Goal: Information Seeking & Learning: Find specific fact

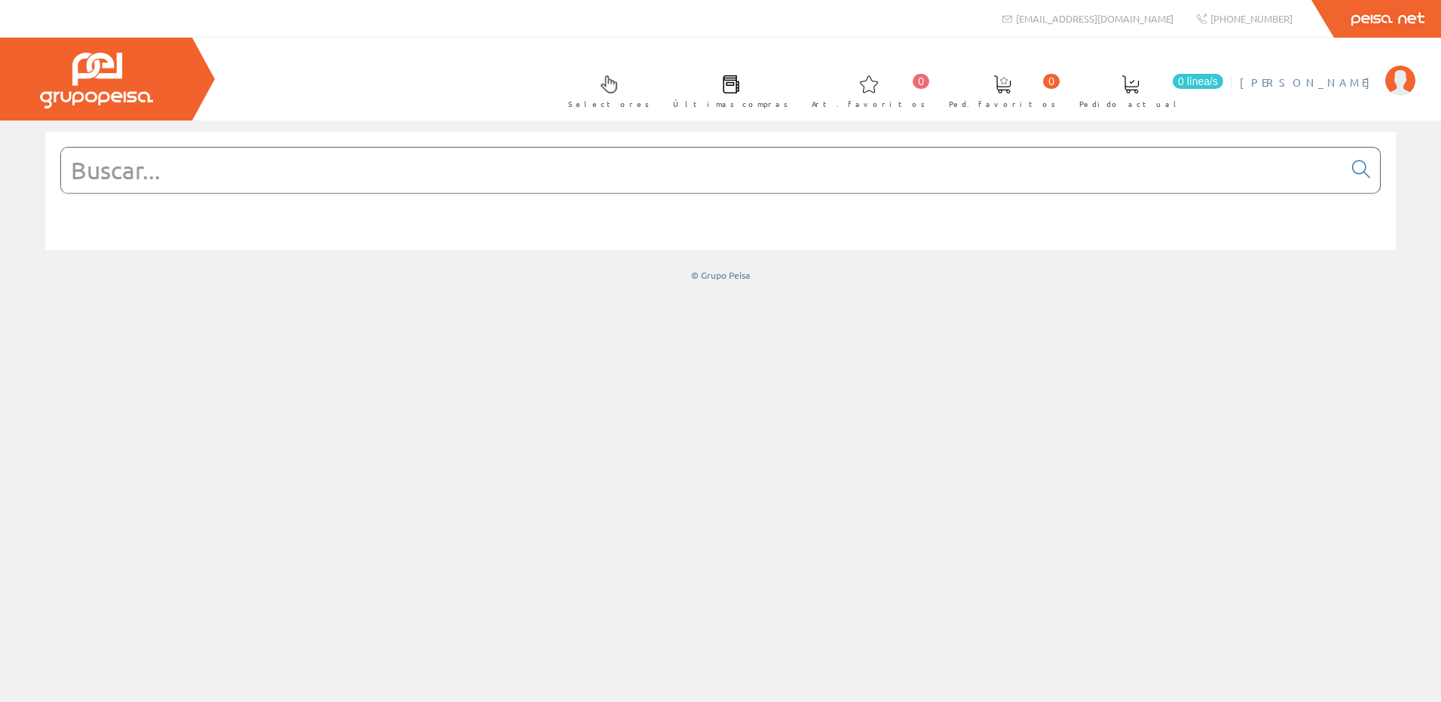
click at [1367, 66] on link "[PERSON_NAME]" at bounding box center [1328, 70] width 176 height 14
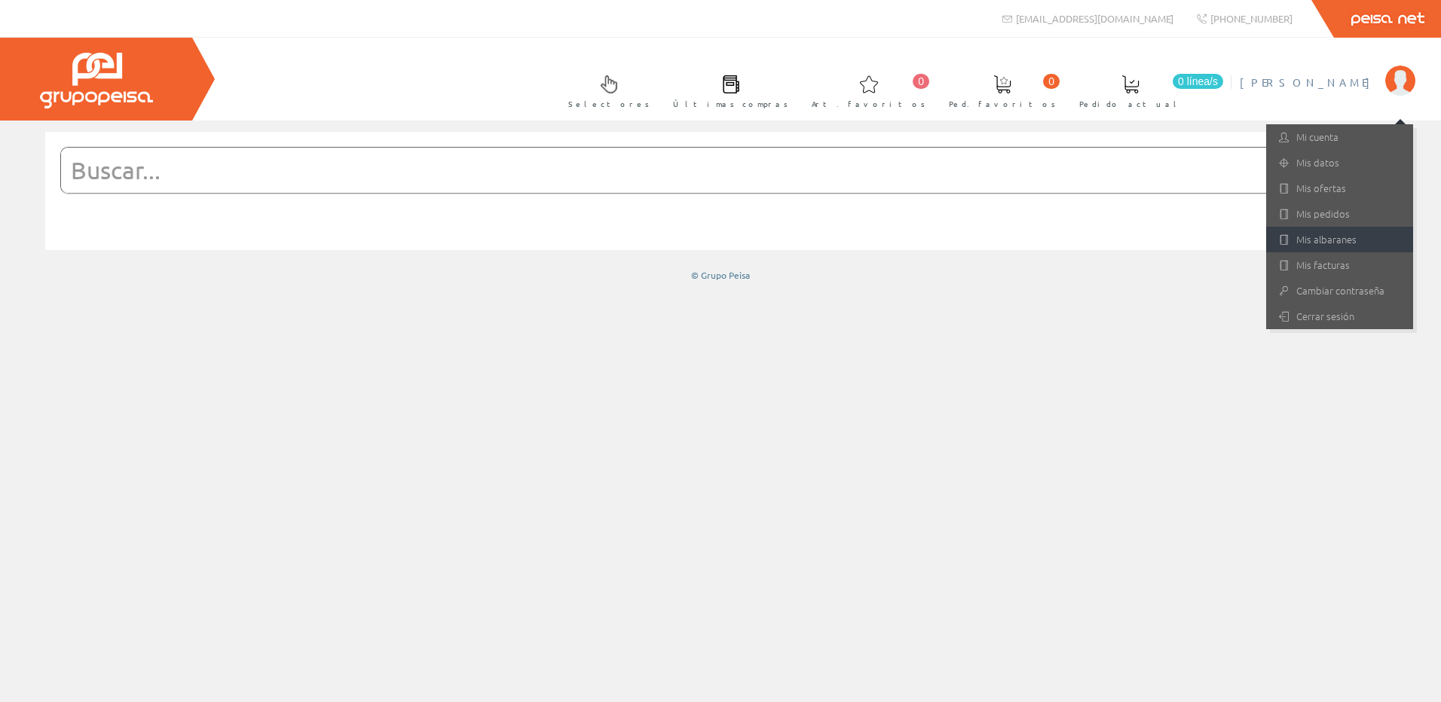
click at [1339, 231] on link "Mis albaranes" at bounding box center [1339, 240] width 147 height 26
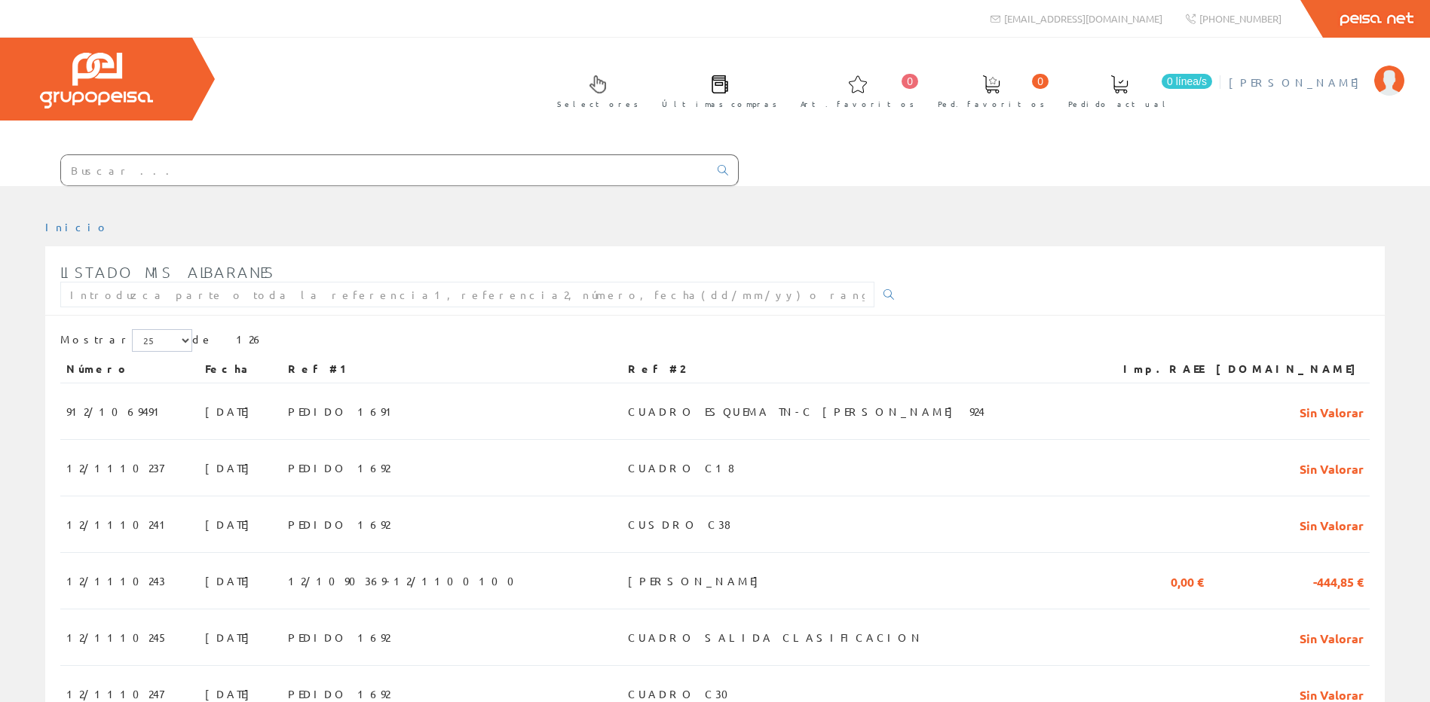
click at [1332, 90] on li "JOSMAN, S.L. Mi cuenta Mis datos Mis ofertas Mis pedidos Mis albaranes Mis fact…" at bounding box center [1316, 92] width 182 height 58
click at [1334, 81] on span "[PERSON_NAME]" at bounding box center [1298, 82] width 138 height 15
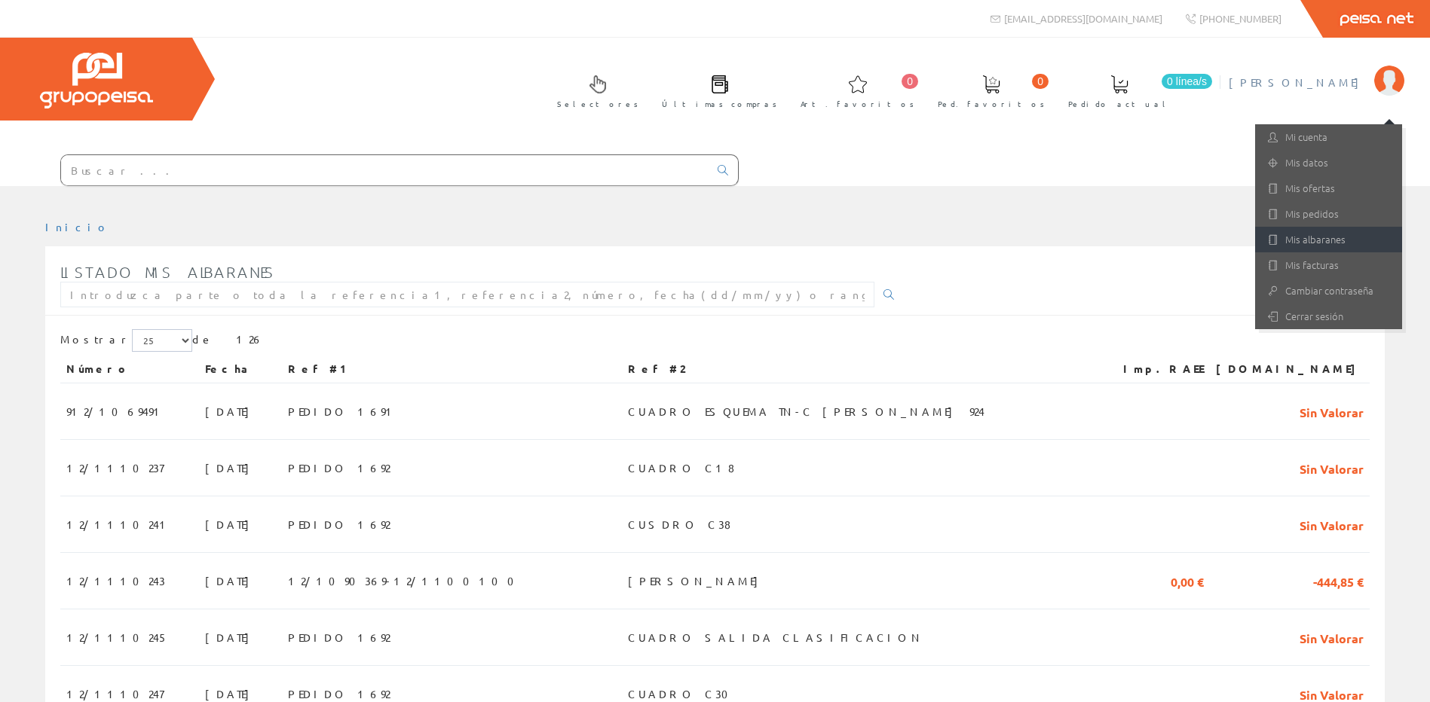
click at [1342, 245] on link "Mis albaranes" at bounding box center [1328, 240] width 147 height 26
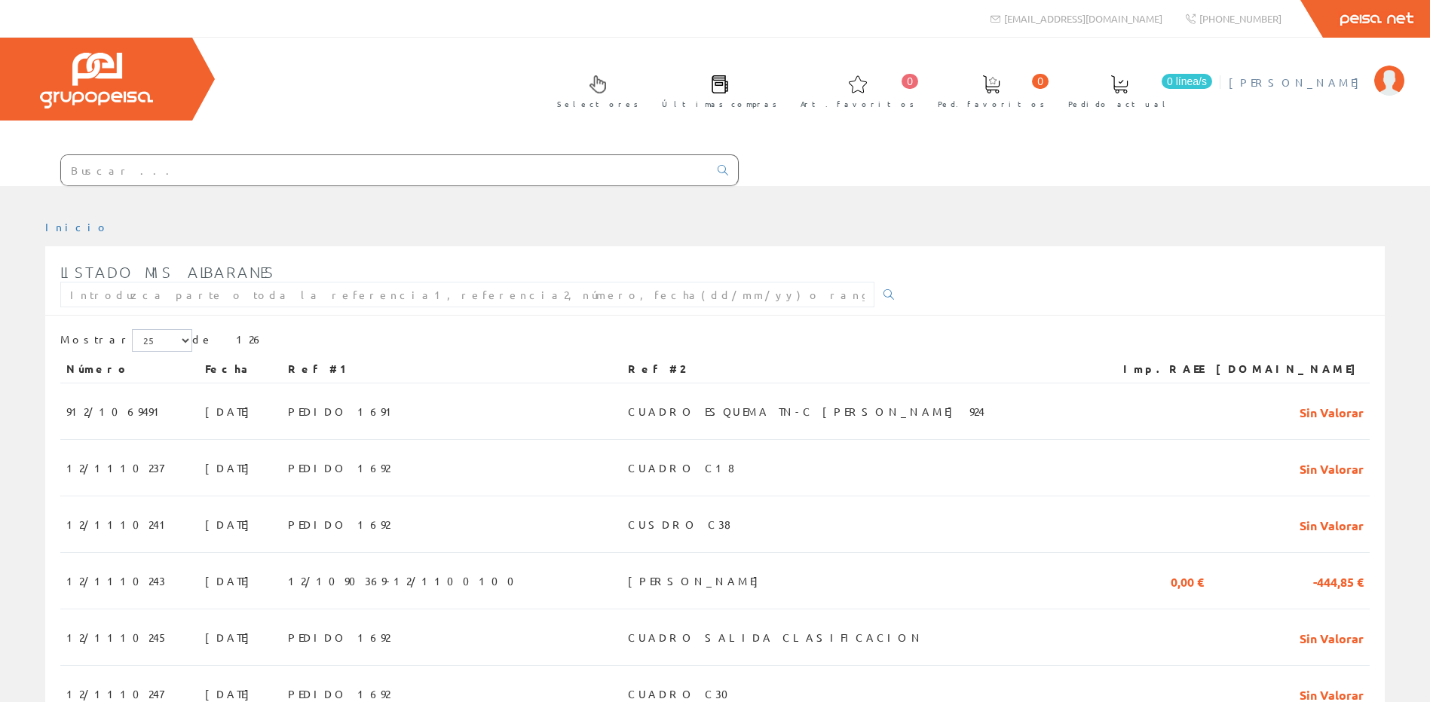
click at [1358, 66] on link "[PERSON_NAME]" at bounding box center [1317, 70] width 176 height 14
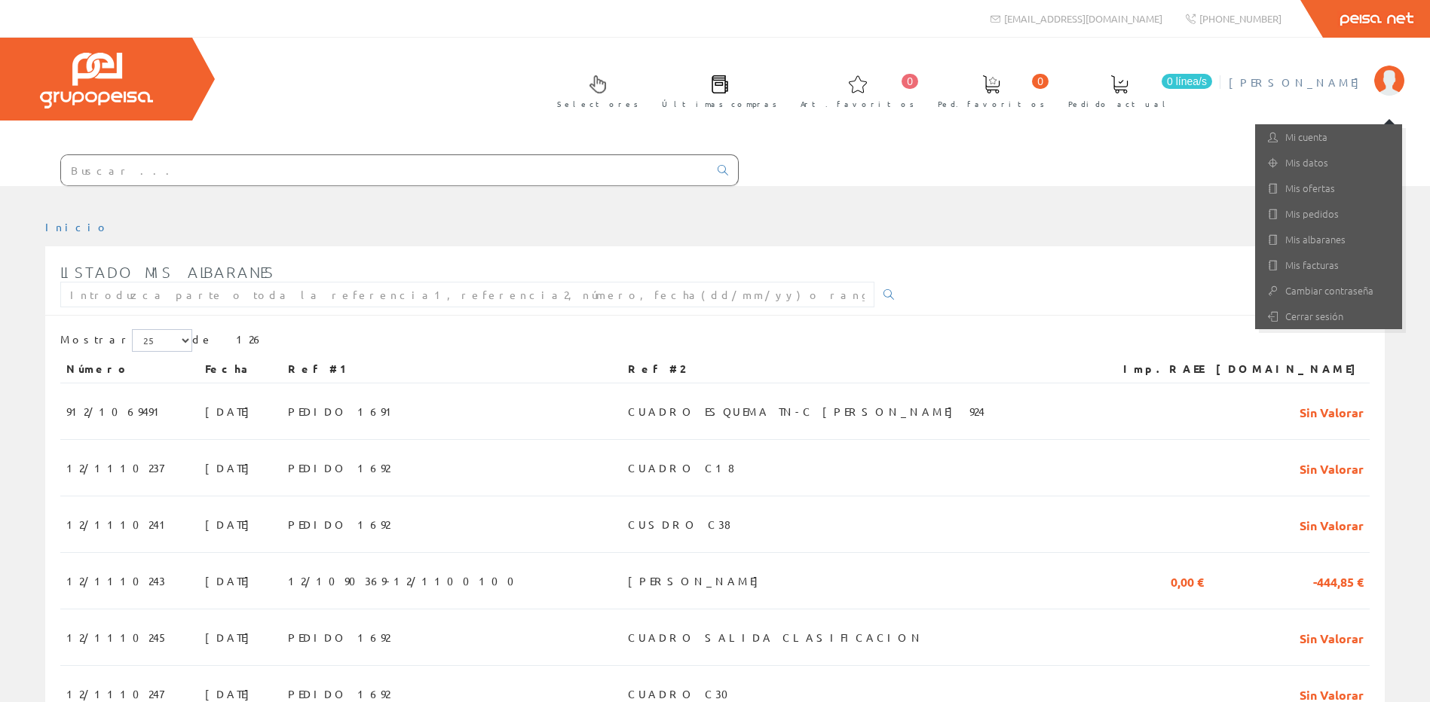
click at [1357, 82] on span "[PERSON_NAME]" at bounding box center [1298, 82] width 138 height 15
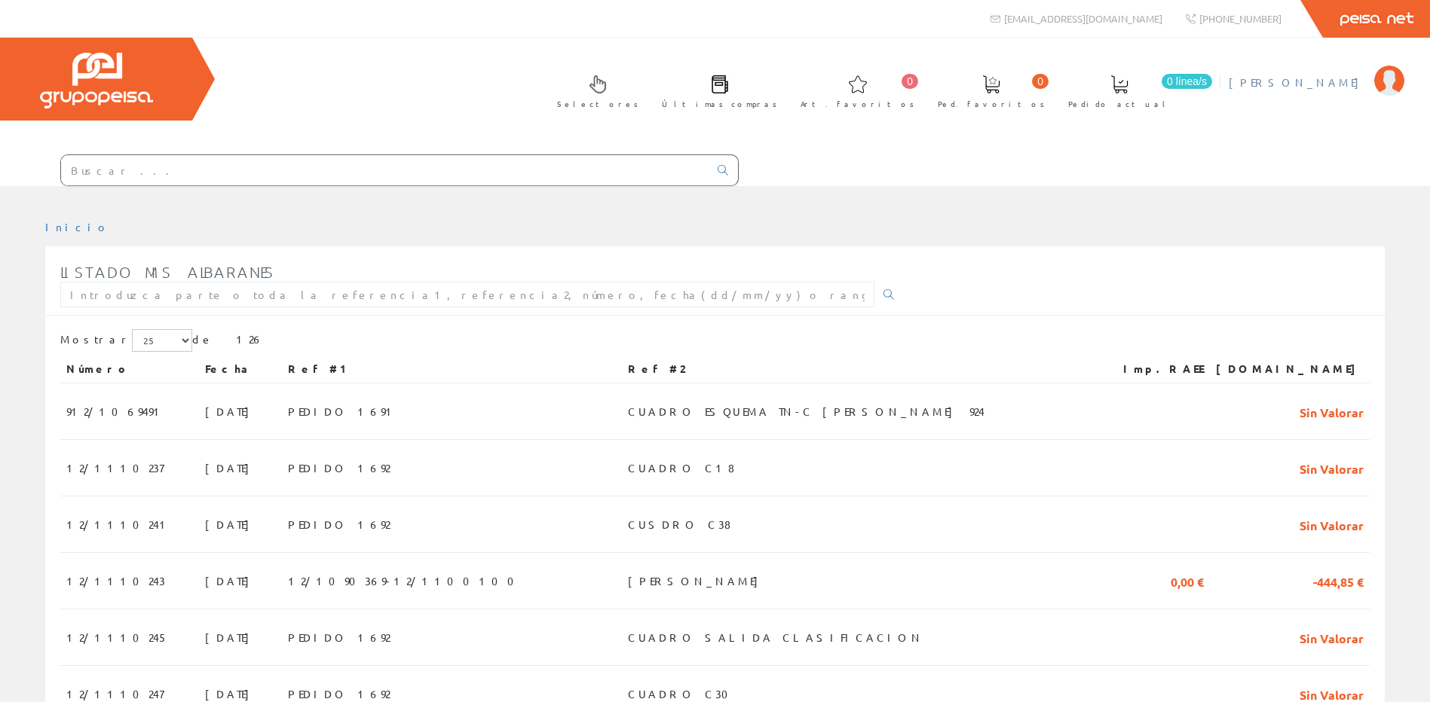
click at [1354, 77] on span "[PERSON_NAME]" at bounding box center [1298, 82] width 138 height 15
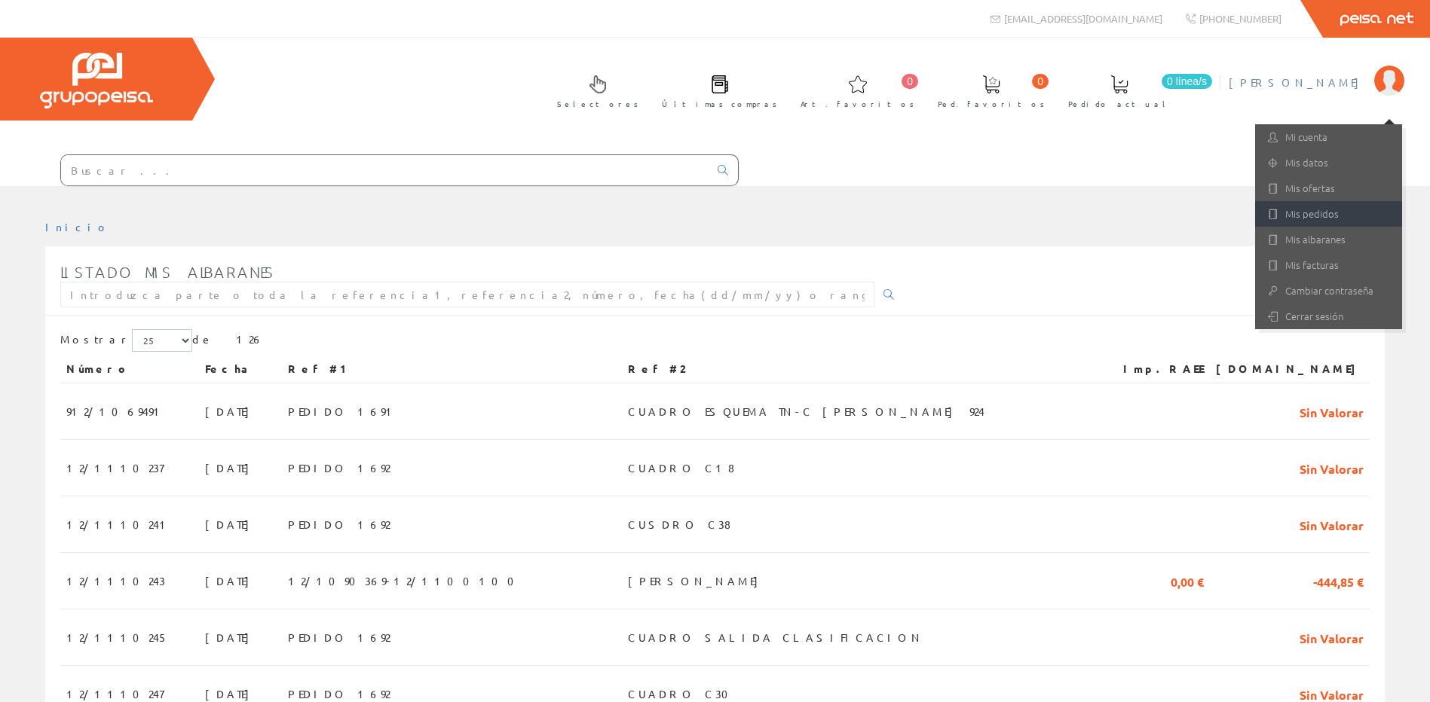
click at [1345, 216] on link "Mis pedidos" at bounding box center [1328, 214] width 147 height 26
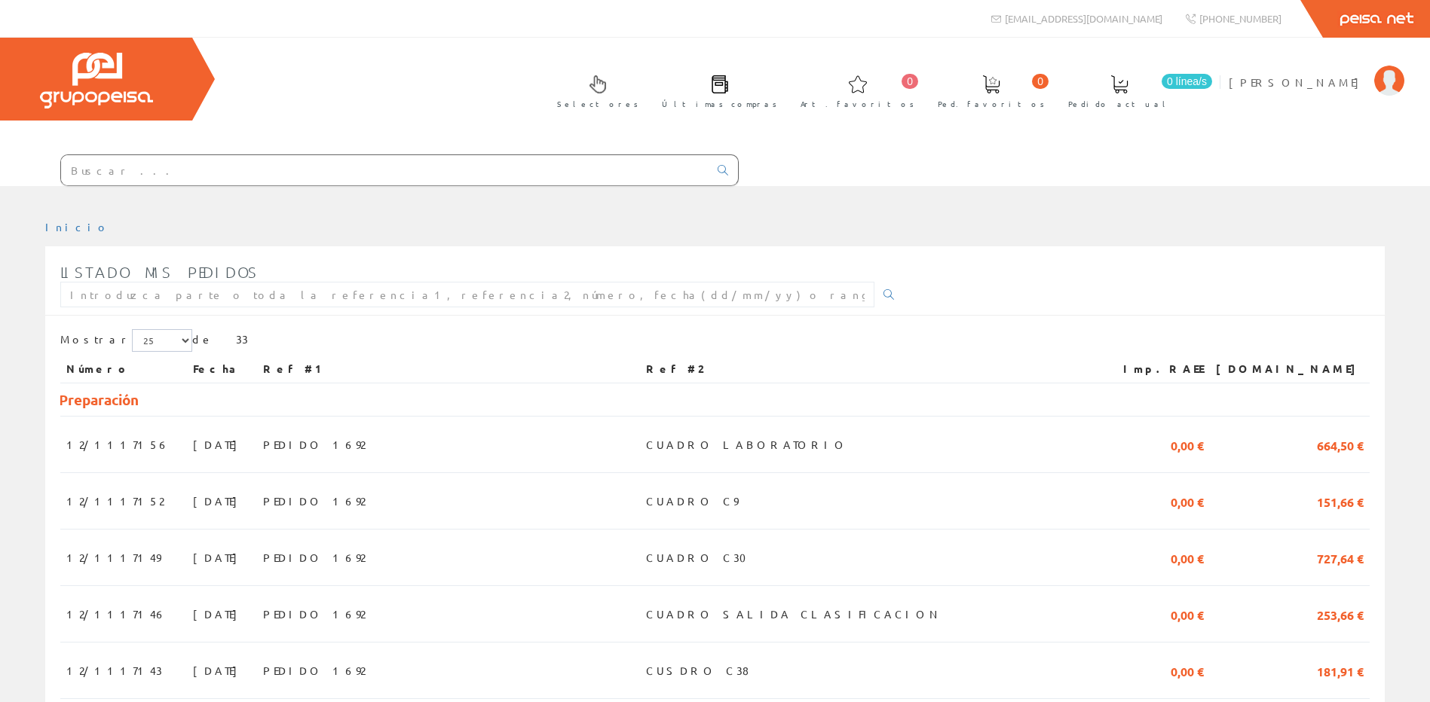
click at [1268, 163] on div "Selectores Últimas compras 0 0" at bounding box center [715, 112] width 1430 height 148
click at [672, 171] on input "text" at bounding box center [384, 170] width 647 height 30
click at [1101, 164] on div "Selectores Últimas compras 0 0" at bounding box center [715, 112] width 1430 height 148
click at [1330, 84] on span "[PERSON_NAME]" at bounding box center [1298, 82] width 138 height 15
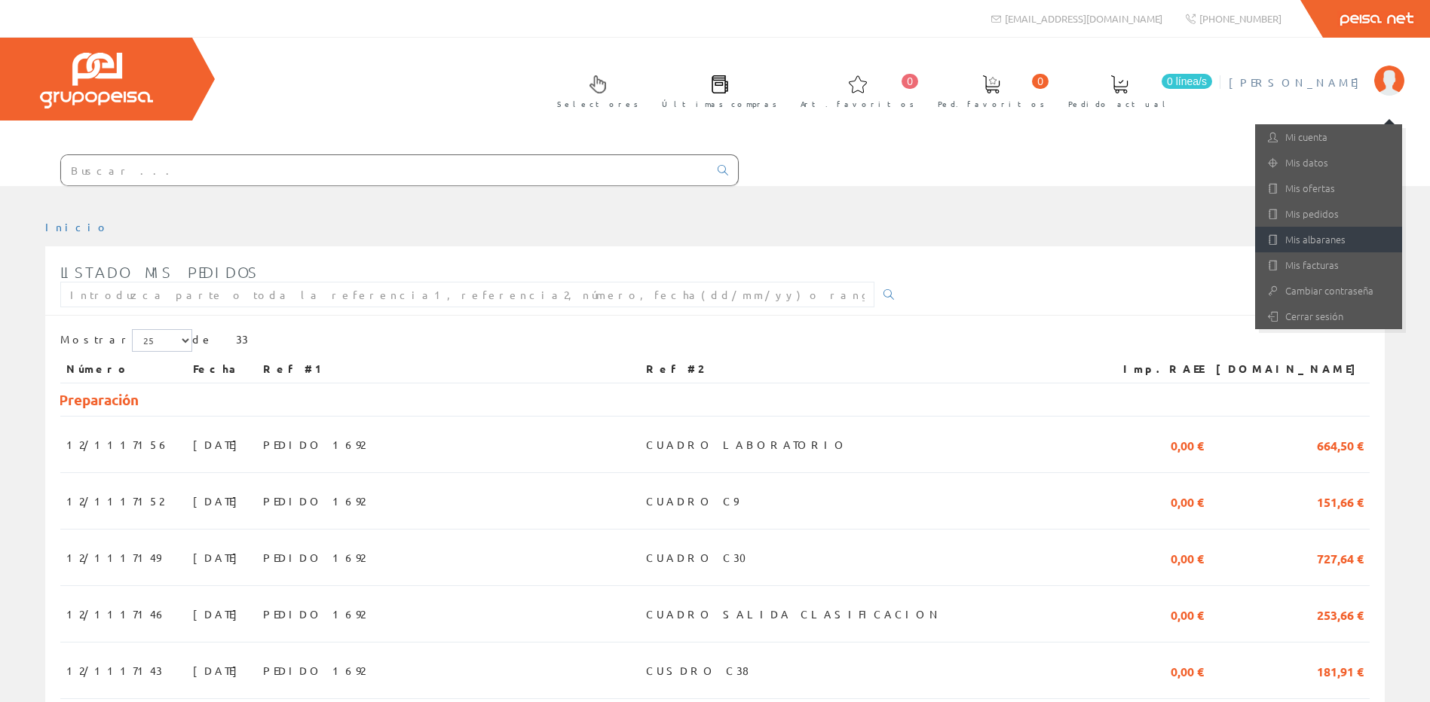
click at [1296, 245] on link "Mis albaranes" at bounding box center [1328, 240] width 147 height 26
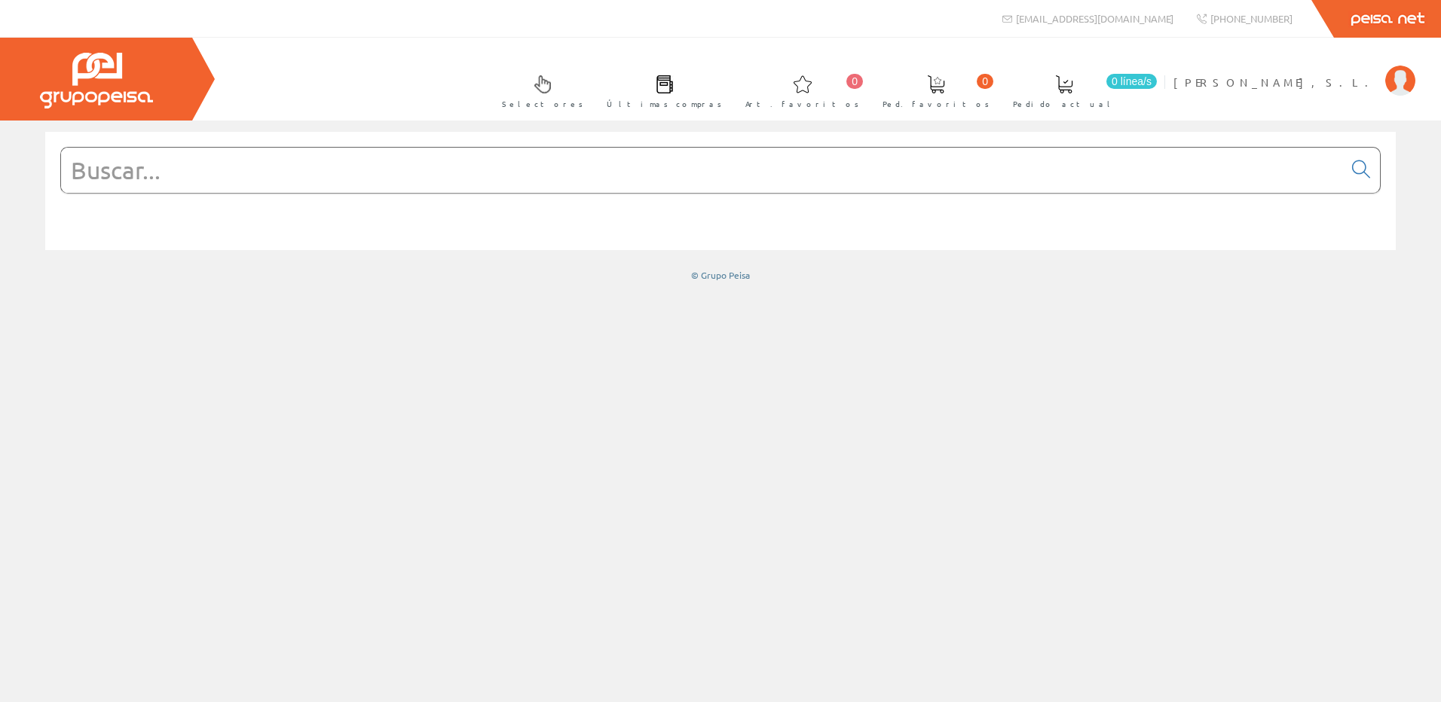
click at [346, 176] on input "text" at bounding box center [702, 170] width 1282 height 45
type input "ISM"
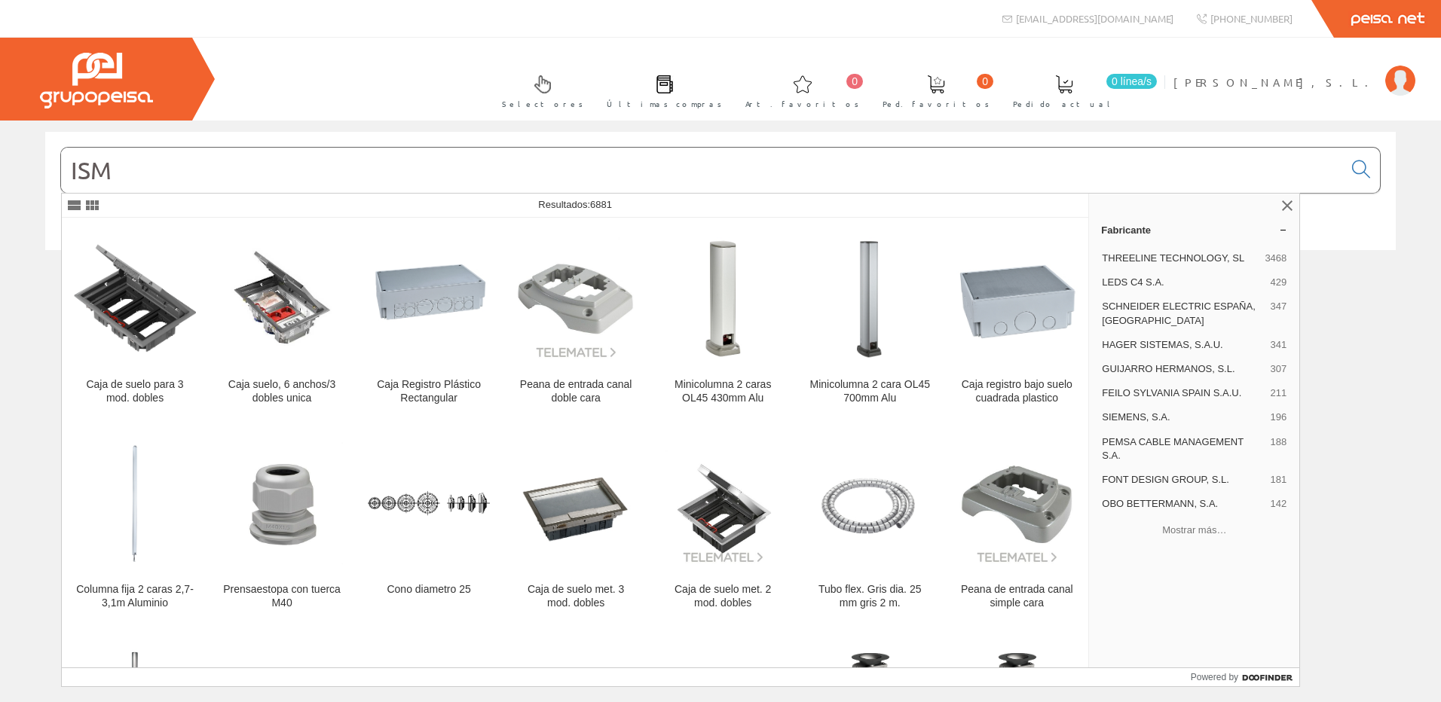
click at [347, 177] on input "ISM" at bounding box center [702, 170] width 1282 height 45
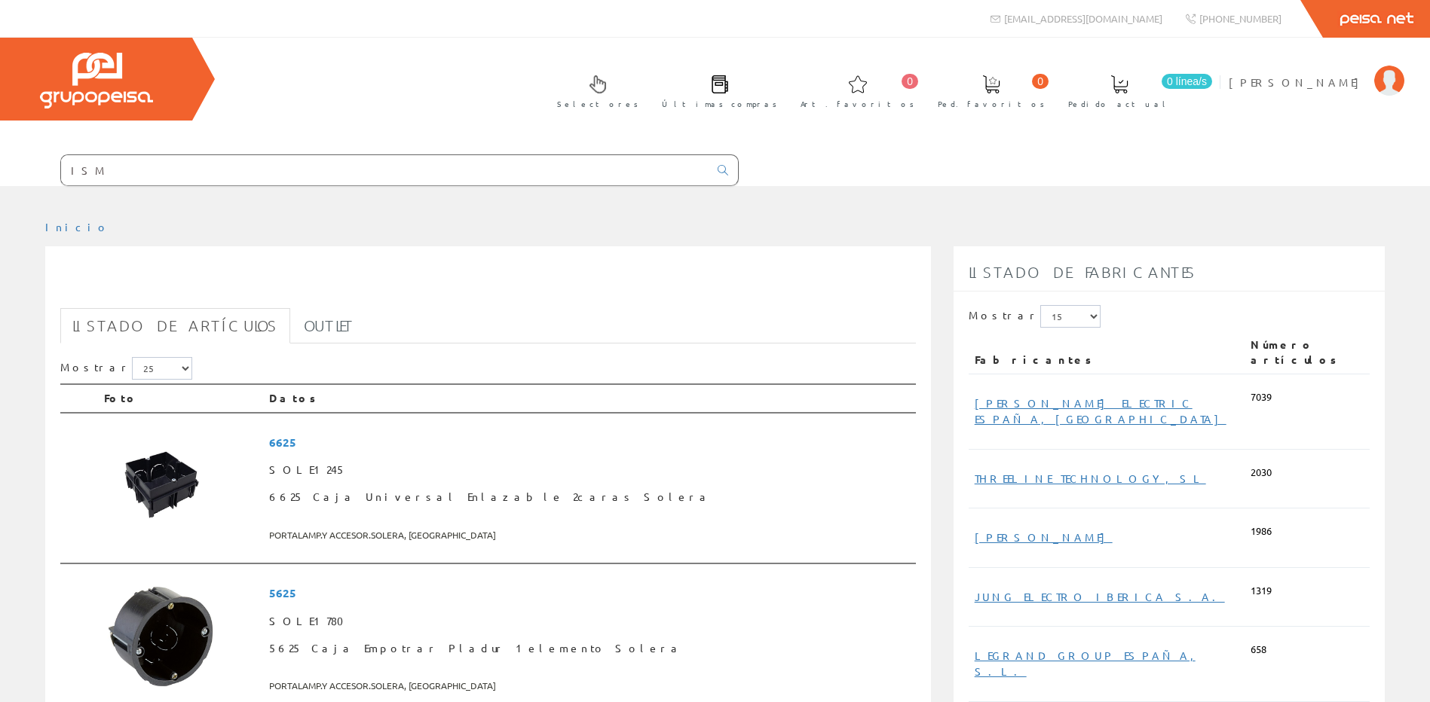
click at [347, 177] on input "ISM" at bounding box center [384, 170] width 647 height 30
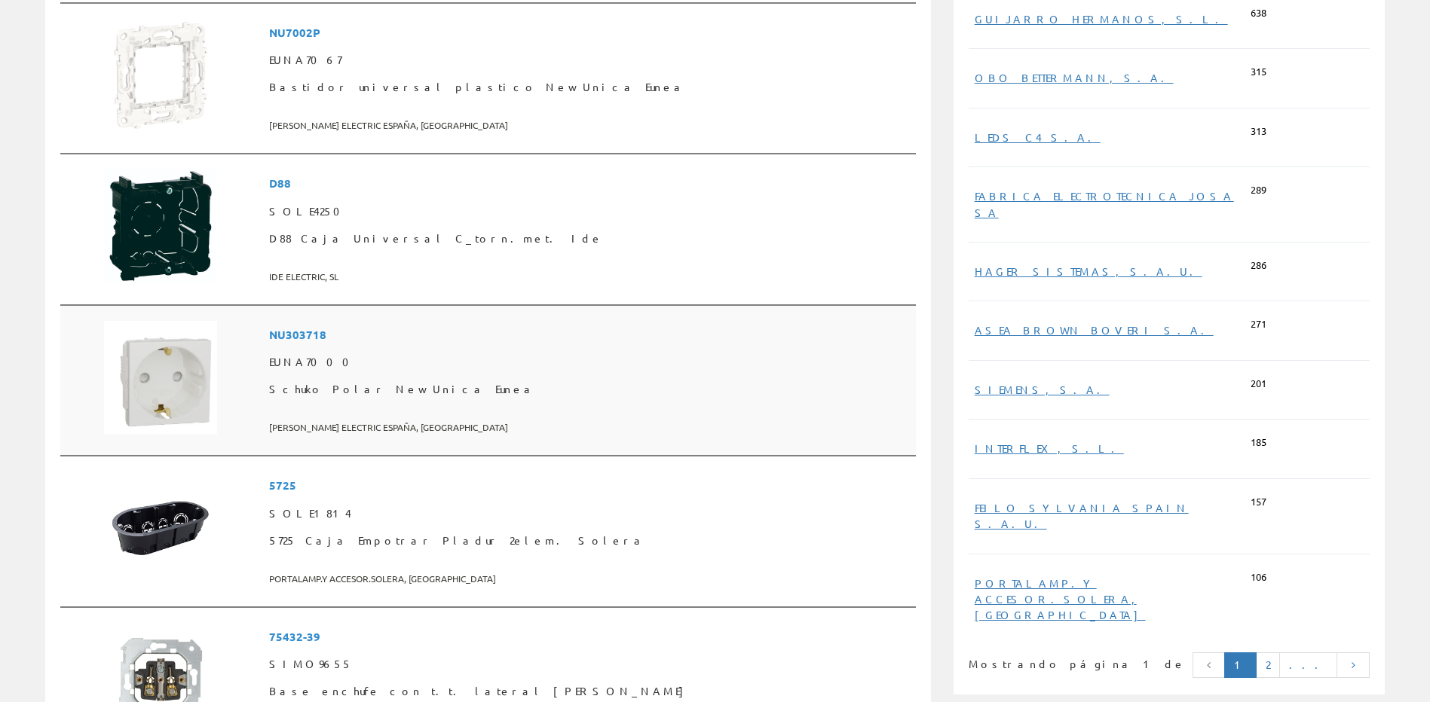
scroll to position [712, 0]
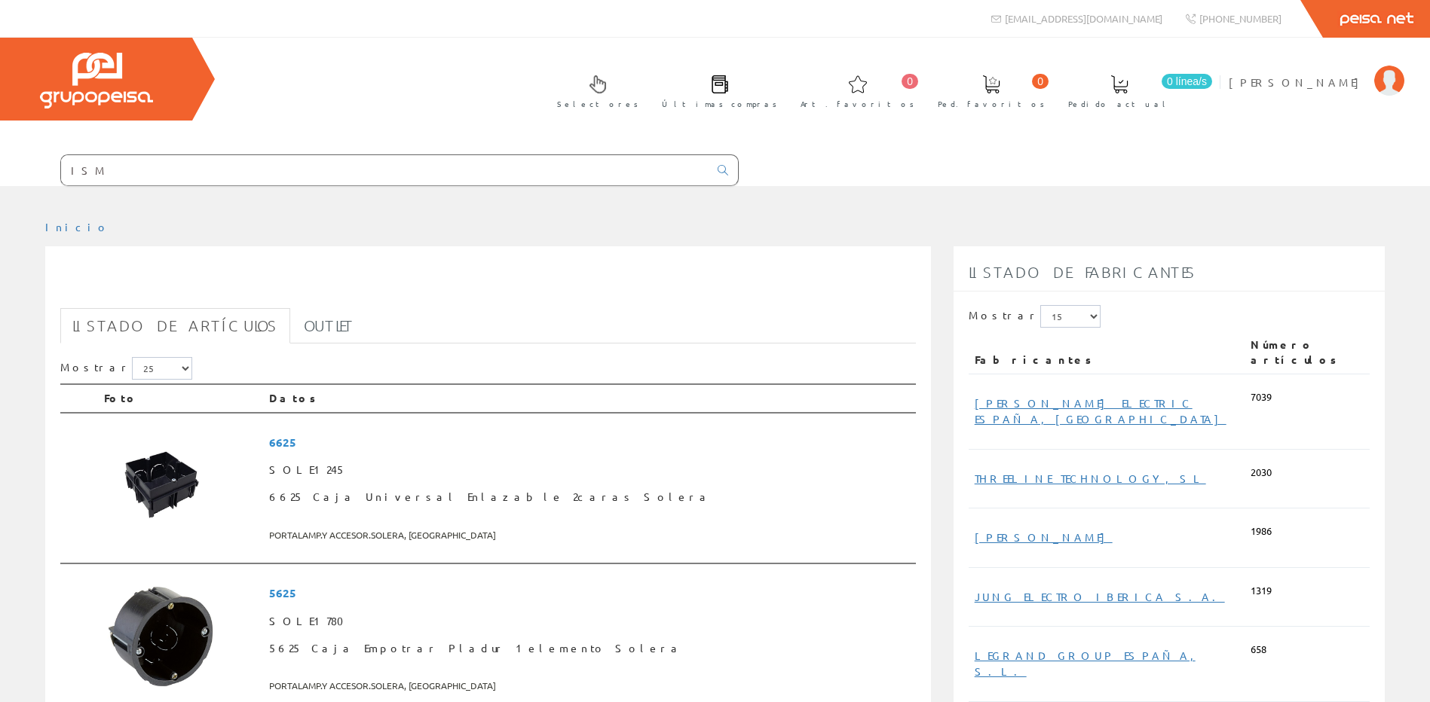
drag, startPoint x: 146, startPoint y: 170, endPoint x: -53, endPoint y: 175, distance: 199.1
click at [0, 175] on html "ISM info@peisa.com Peisa Net" at bounding box center [715, 351] width 1430 height 702
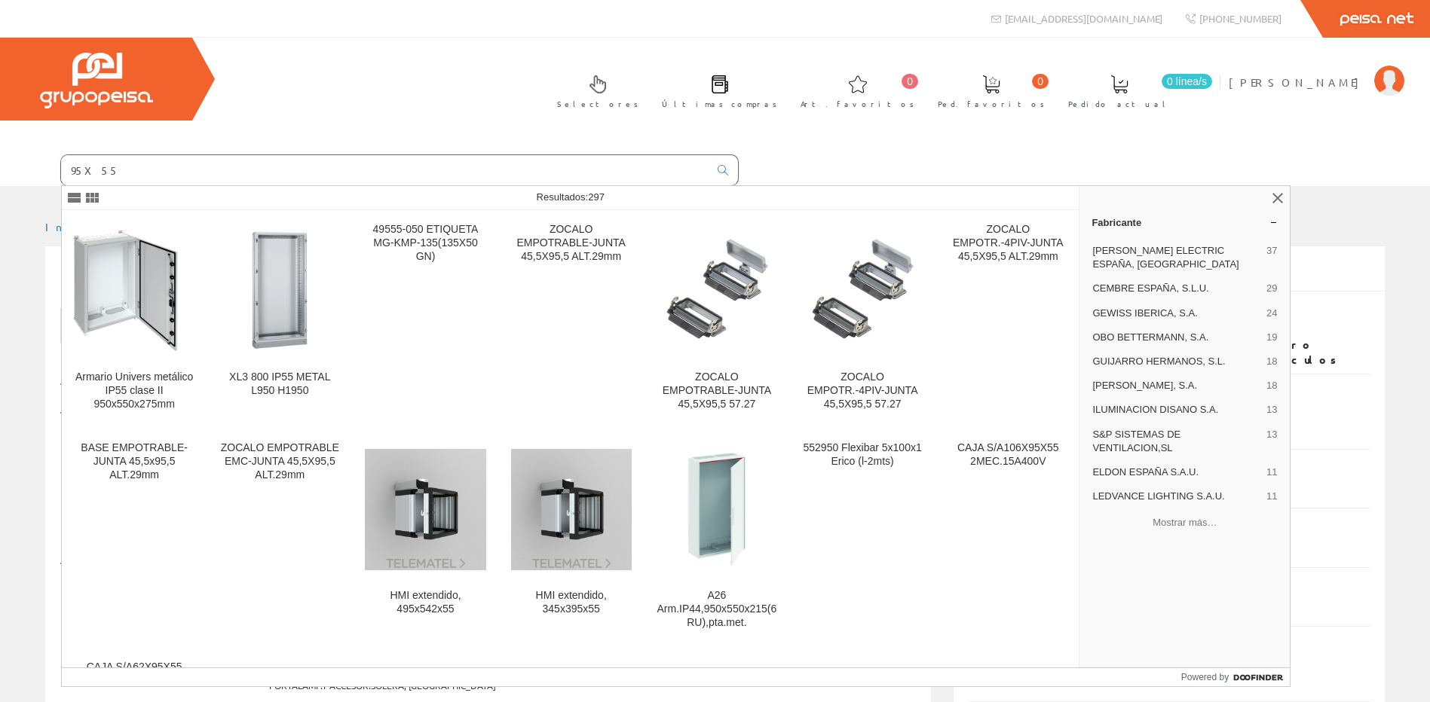
type input "95X55"
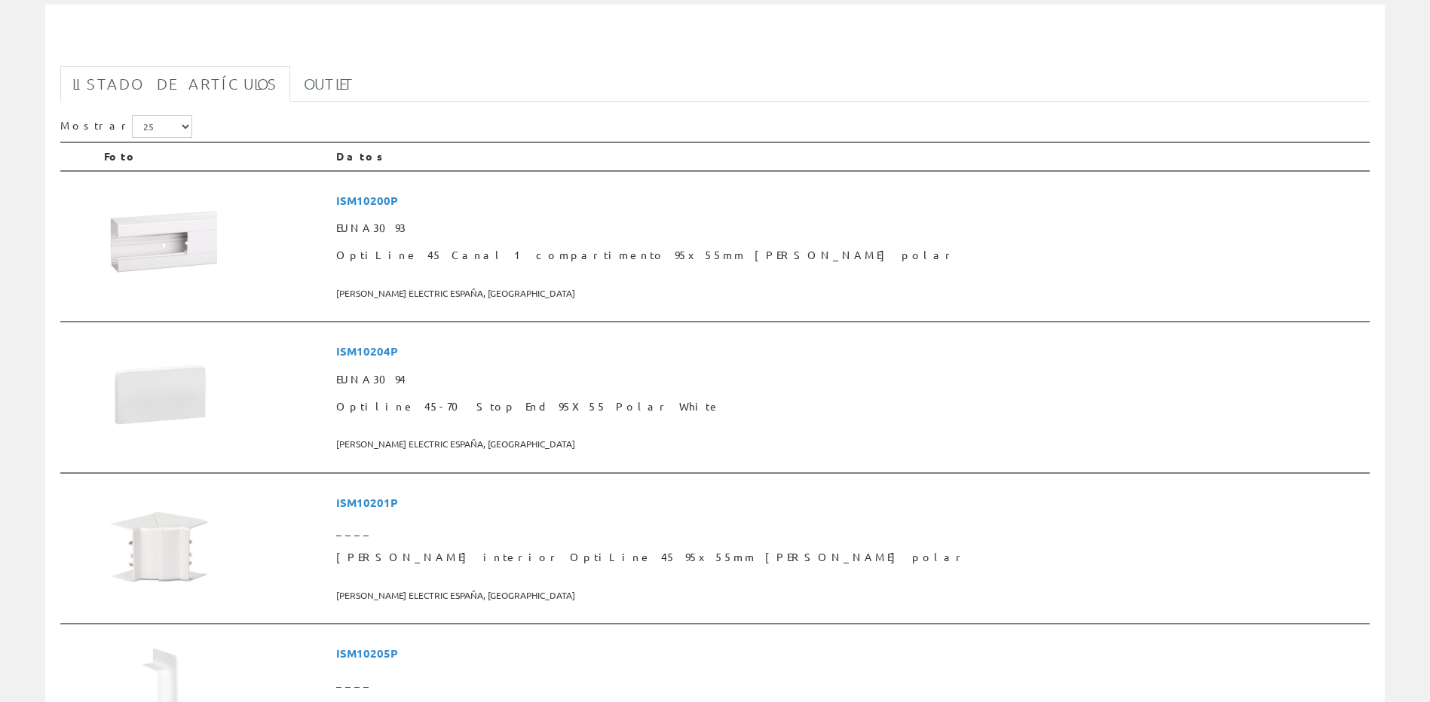
scroll to position [301, 0]
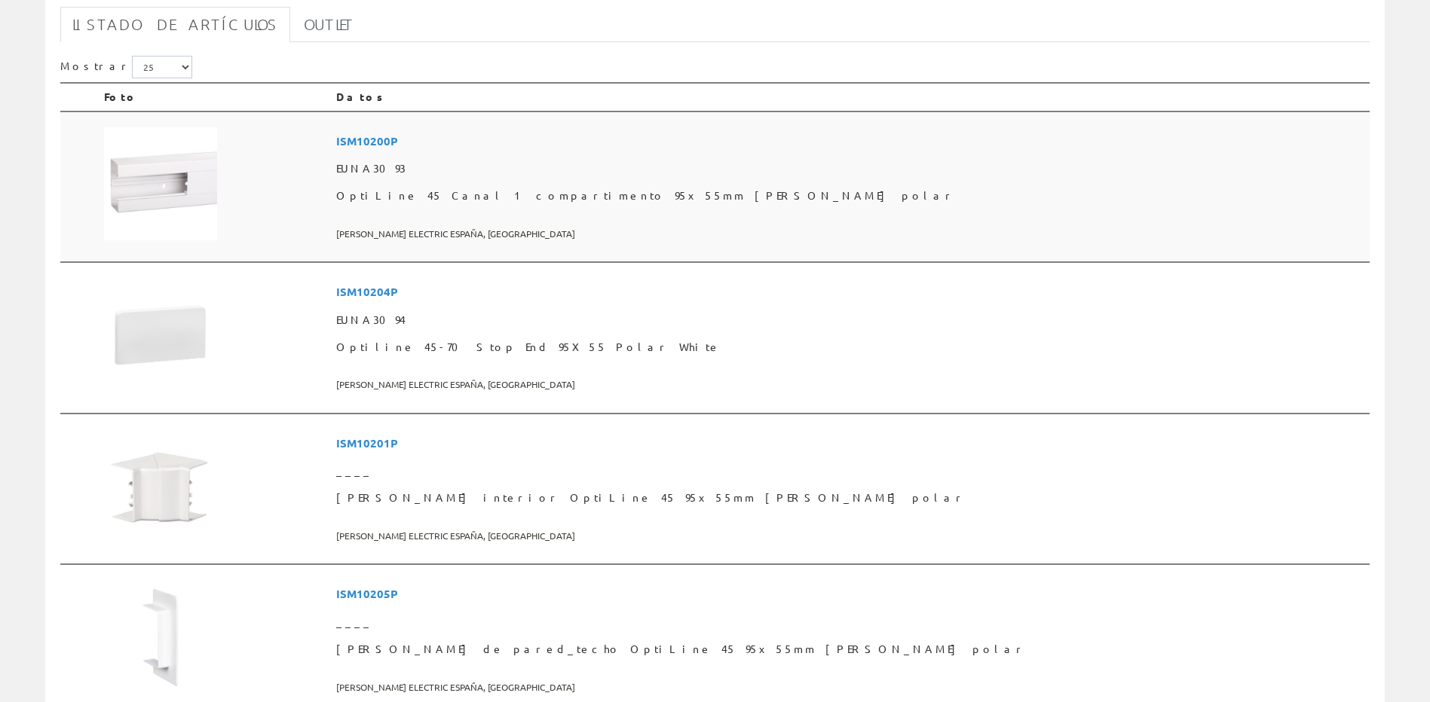
click at [566, 200] on span "OptiLine 45 Canal 1 compartimento 95x55mm [PERSON_NAME] polar" at bounding box center [849, 195] width 1027 height 27
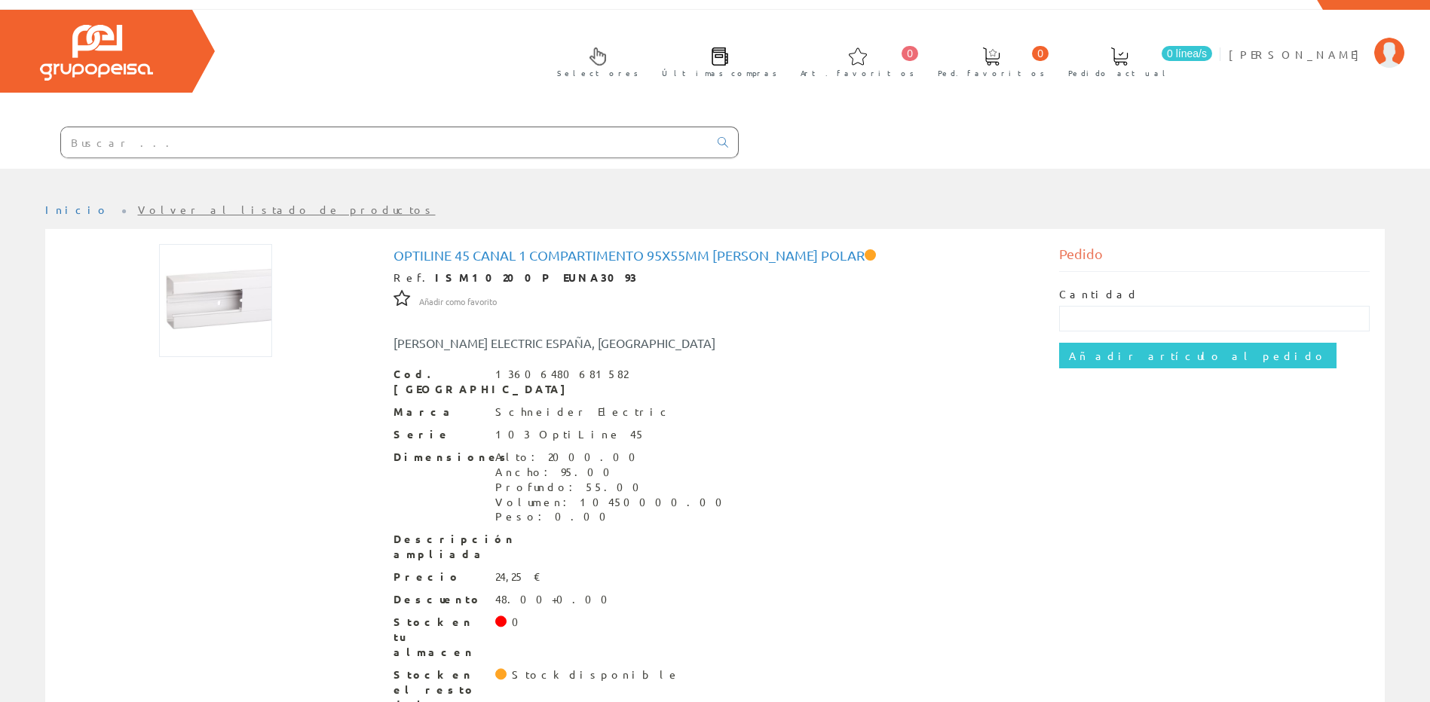
scroll to position [43, 0]
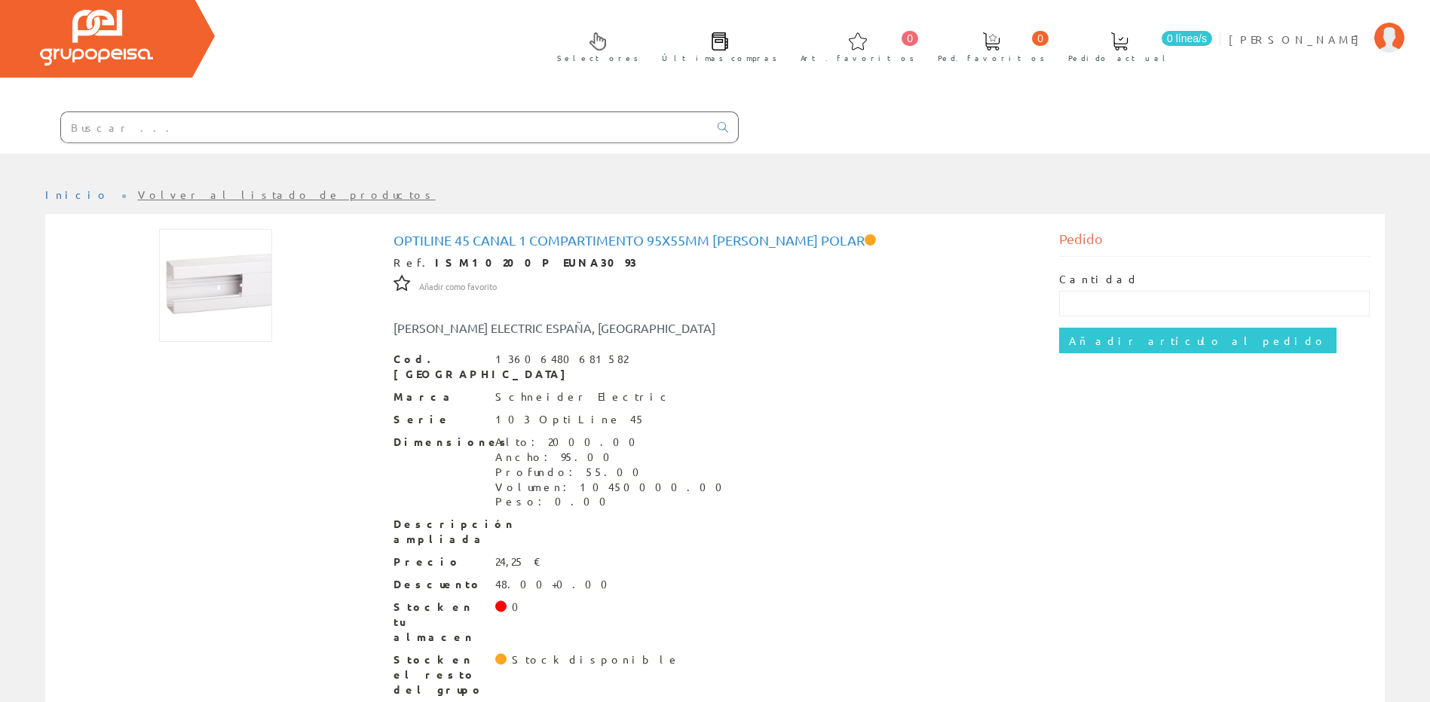
click at [275, 140] on input "text" at bounding box center [384, 127] width 647 height 30
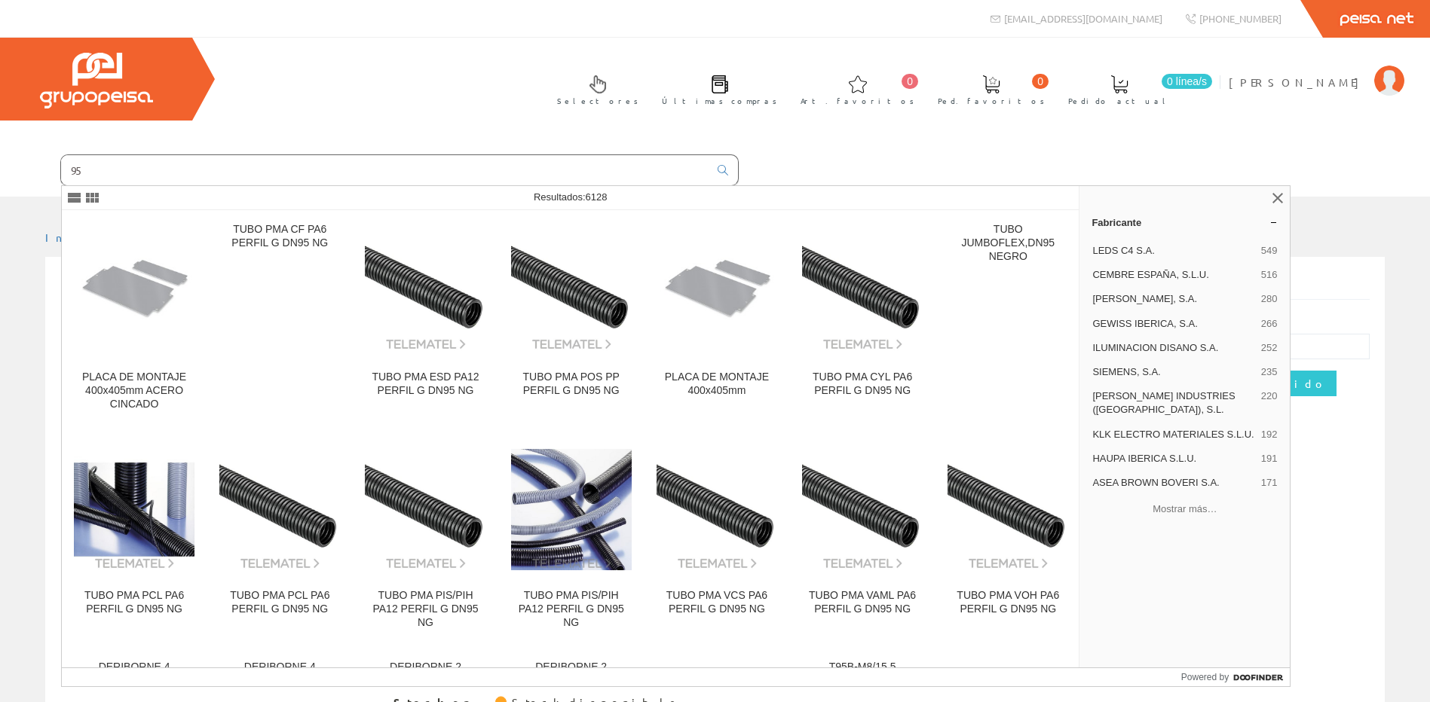
click at [145, 177] on input "95" at bounding box center [384, 170] width 647 height 30
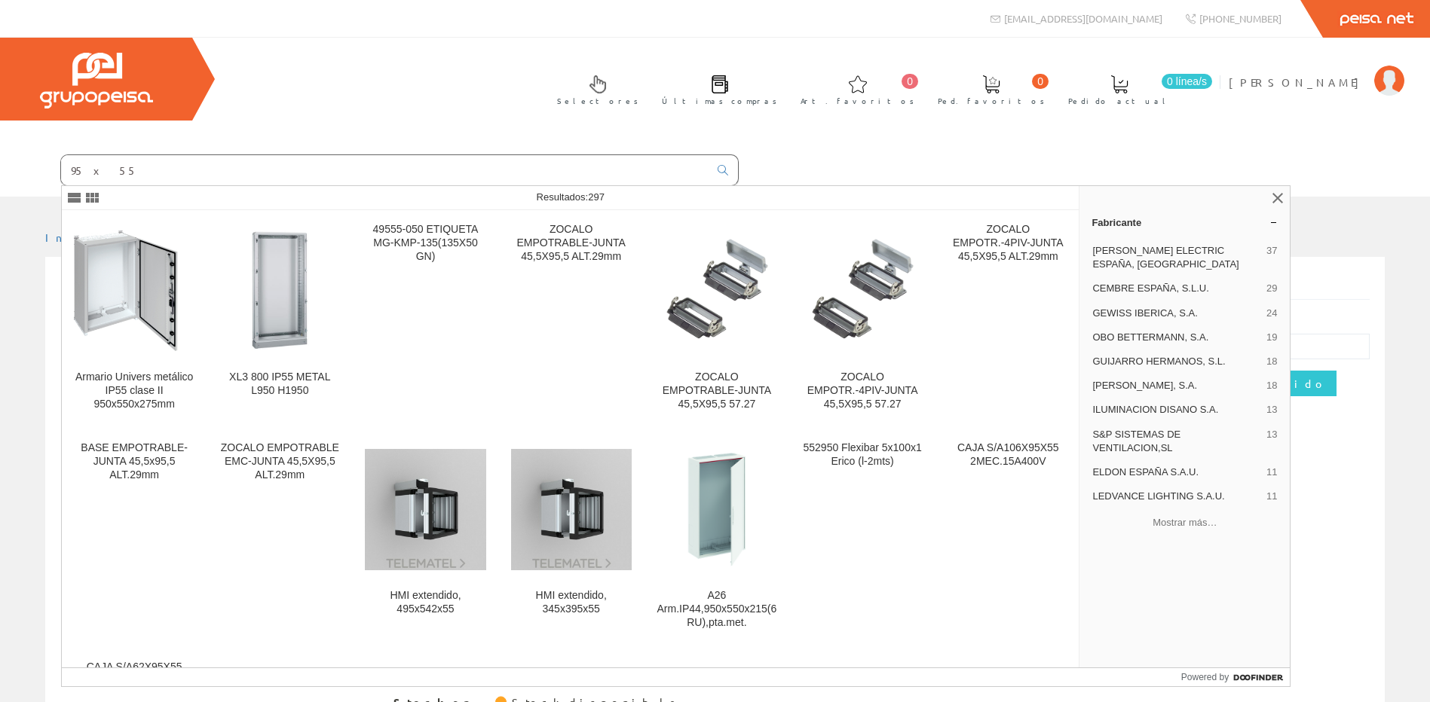
click at [94, 170] on input "95 x 55" at bounding box center [384, 170] width 647 height 30
type input "95x55"
click at [718, 166] on icon at bounding box center [723, 170] width 11 height 11
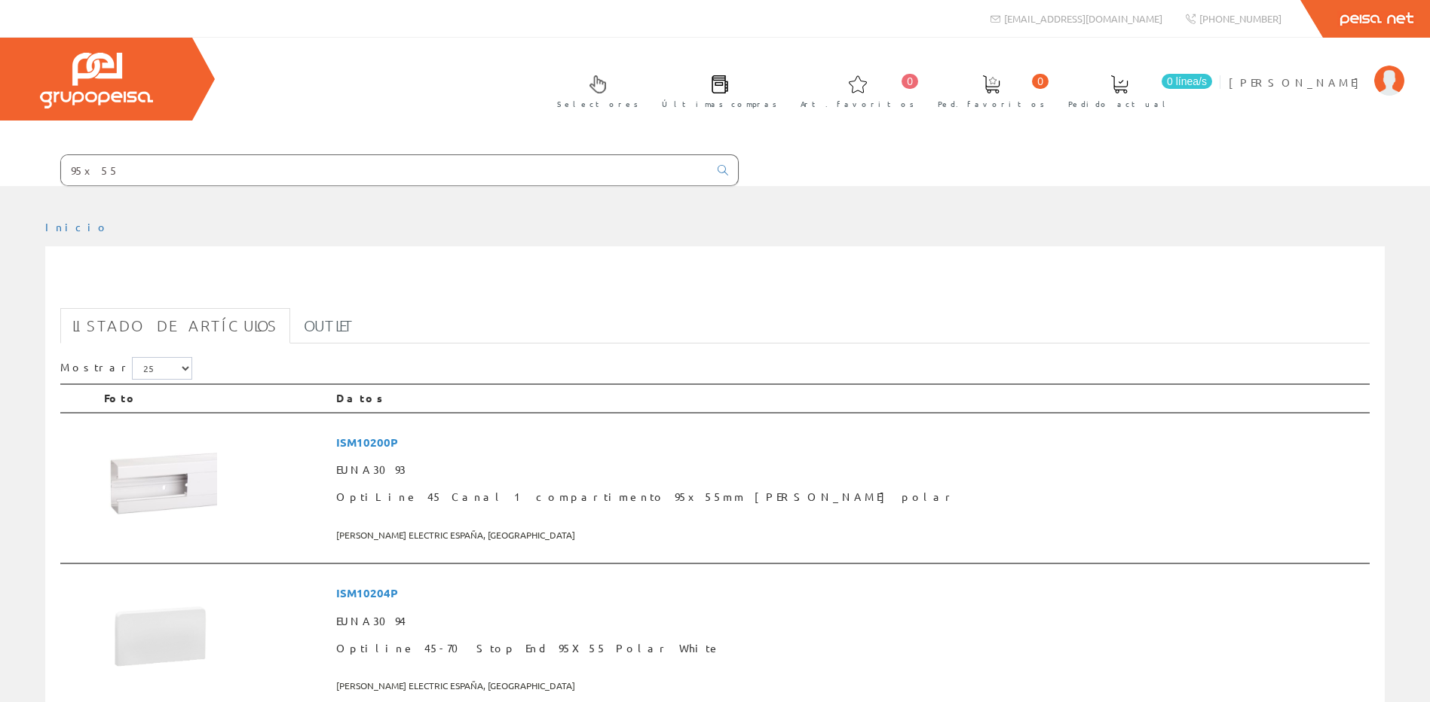
drag, startPoint x: 335, startPoint y: 169, endPoint x: -78, endPoint y: 146, distance: 413.7
click at [0, 146] on html "95x55 [EMAIL_ADDRESS][DOMAIN_NAME] 0 0" at bounding box center [715, 351] width 1430 height 702
paste input "ISM10909P"
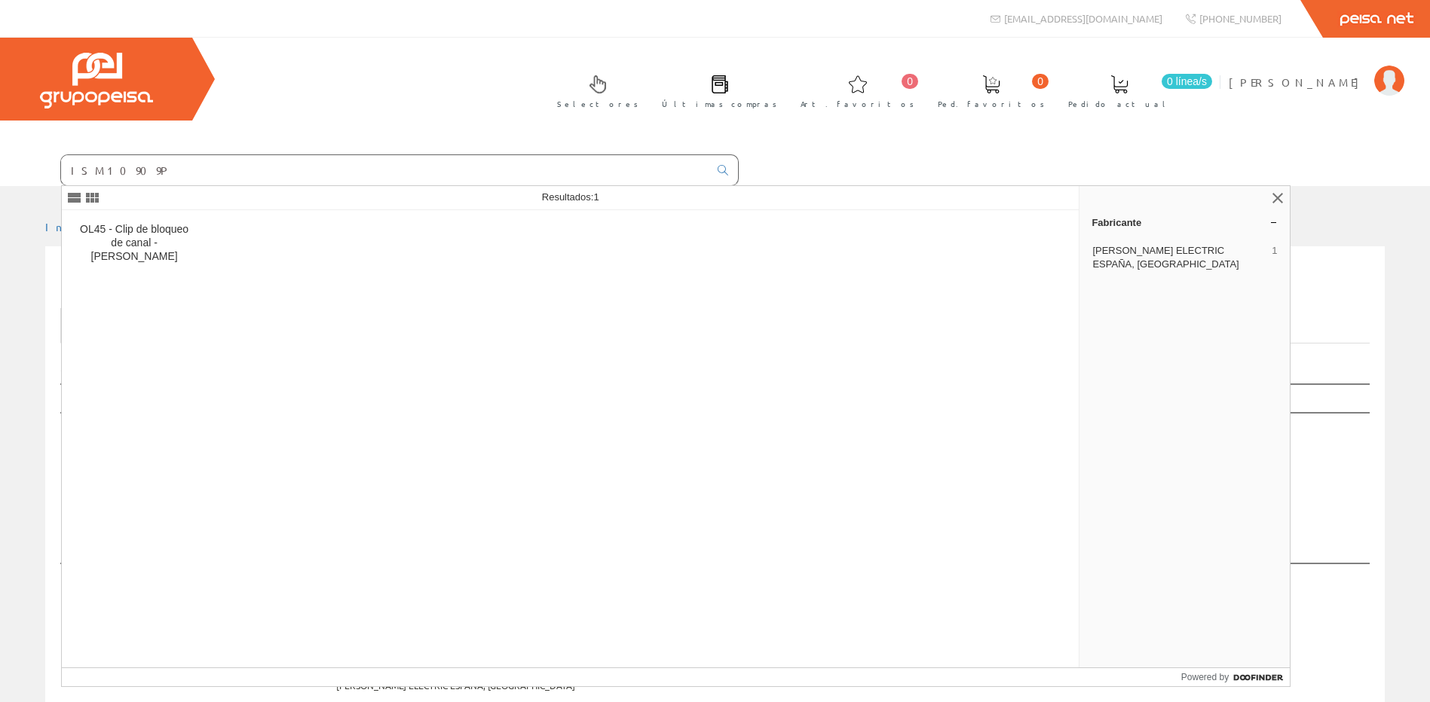
type input "ISM10909P"
click at [148, 230] on div "OL45 - Clip de bloqueo de canal - [PERSON_NAME]" at bounding box center [134, 243] width 121 height 41
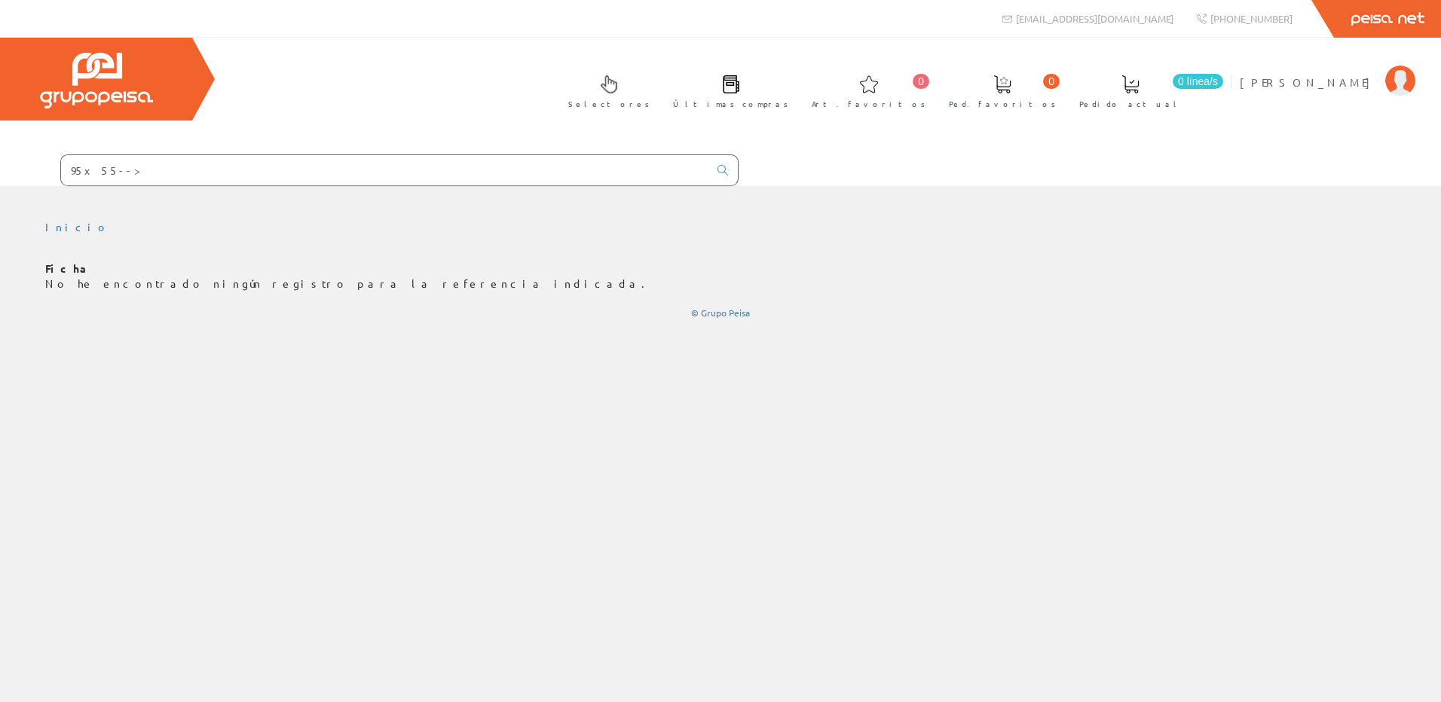
drag, startPoint x: 29, startPoint y: 172, endPoint x: 78, endPoint y: 163, distance: 49.1
click at [0, 172] on html "95x55--> info@peisa.com 0 0" at bounding box center [720, 351] width 1441 height 702
paste input "ISM10204P"
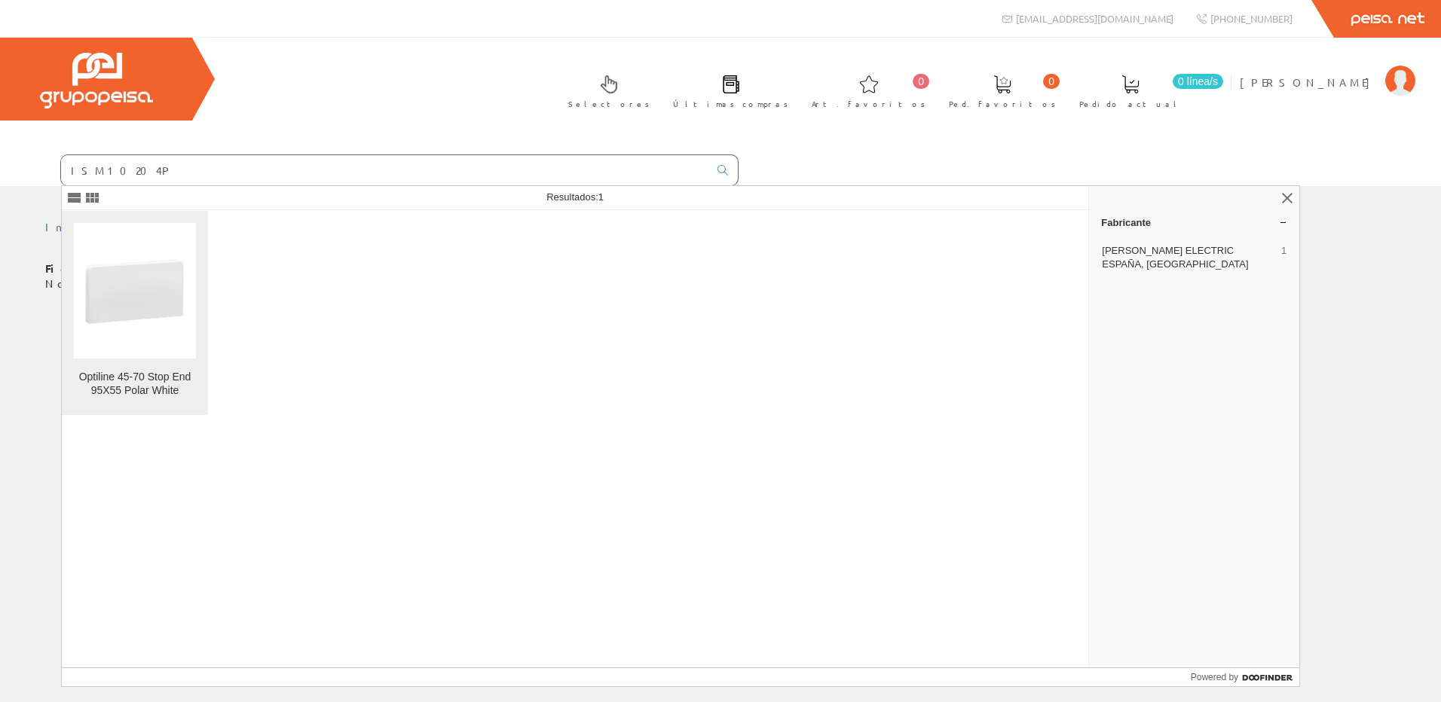
type input "ISM10204P"
click at [160, 338] on img at bounding box center [135, 291] width 122 height 122
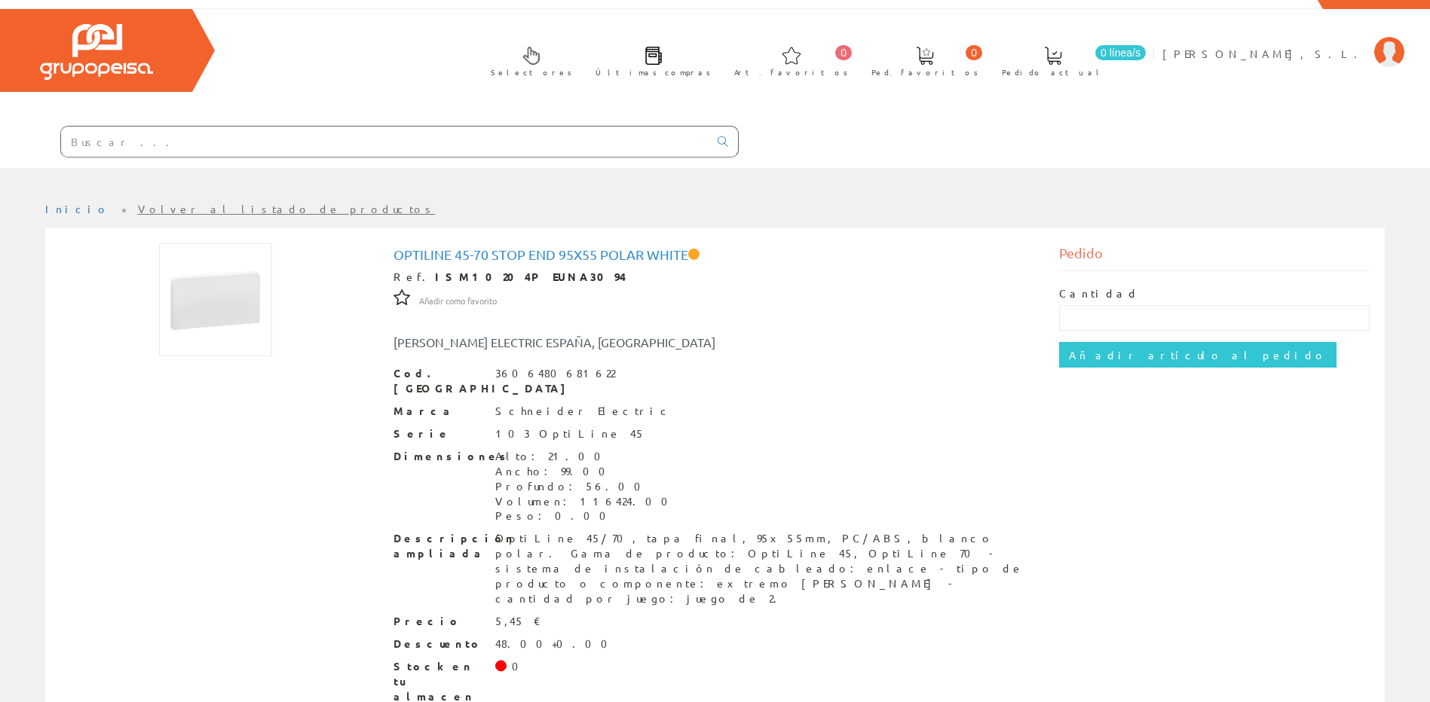
scroll to position [43, 0]
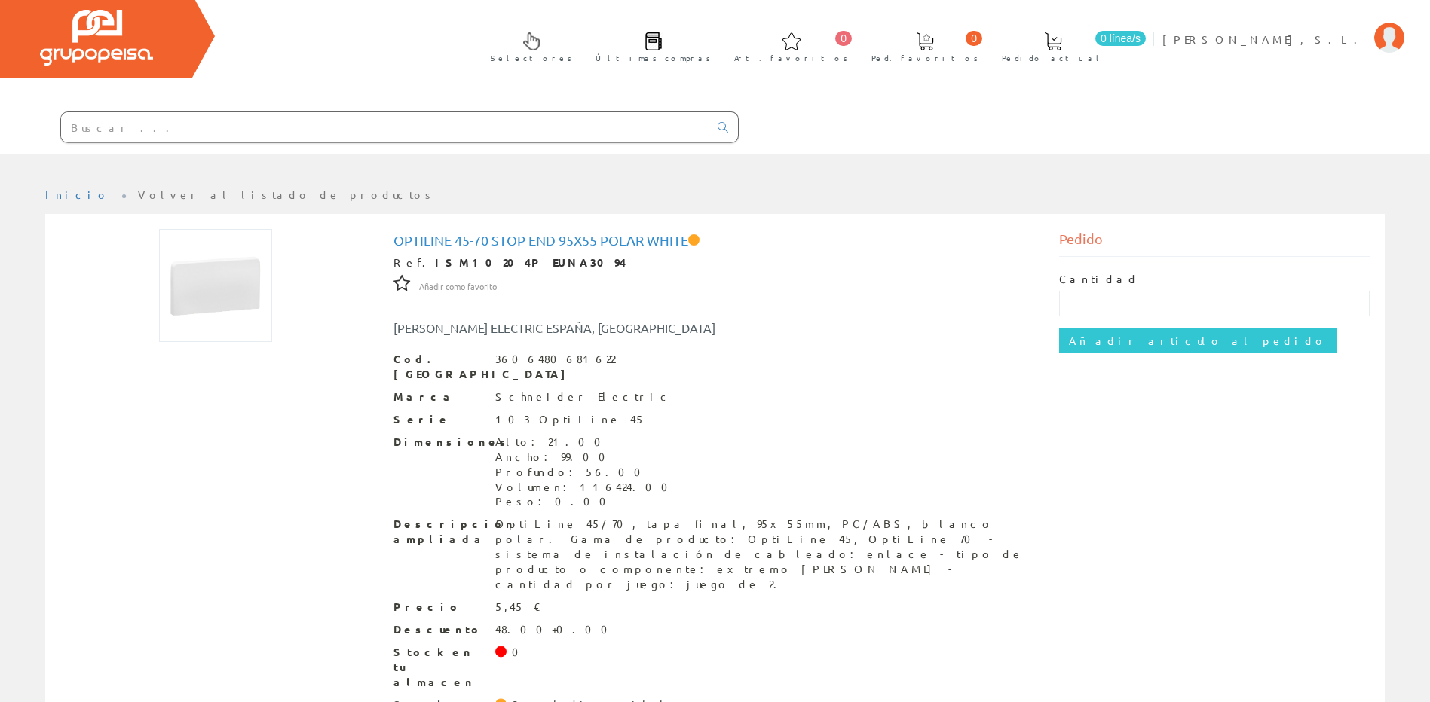
click at [861, 132] on div "Selectores Últimas compras 0 0" at bounding box center [715, 74] width 1430 height 159
